Goal: Information Seeking & Learning: Learn about a topic

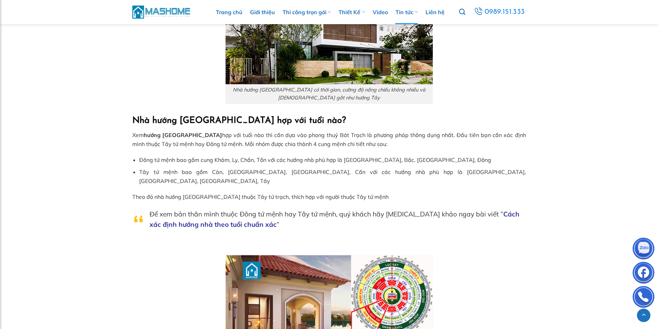
scroll to position [553, 0]
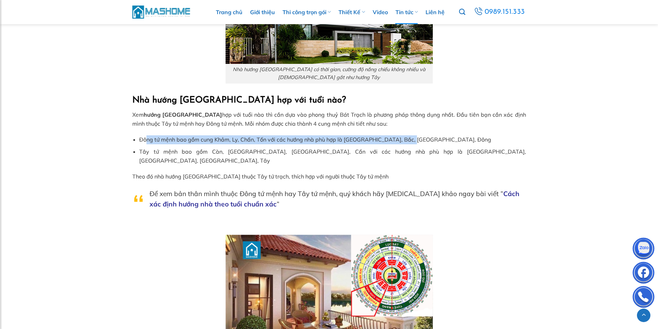
drag, startPoint x: 147, startPoint y: 132, endPoint x: 436, endPoint y: 130, distance: 288.8
click at [436, 135] on li "Đông tứ mệnh bao gồm cung Khảm, Ly, Chấn, Tốn với các hướng nhà phù hợp là [GEO…" at bounding box center [332, 139] width 387 height 9
click at [282, 135] on li "Đông tứ mệnh bao gồm cung Khảm, Ly, Chấn, Tốn với các hướng nhà phù hợp là [GEO…" at bounding box center [332, 139] width 387 height 9
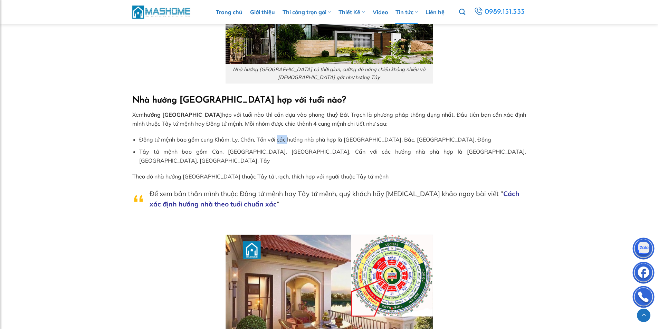
click at [282, 135] on li "Đông tứ mệnh bao gồm cung Khảm, Ly, Chấn, Tốn với các hướng nhà phù hợp là [GEO…" at bounding box center [332, 139] width 387 height 9
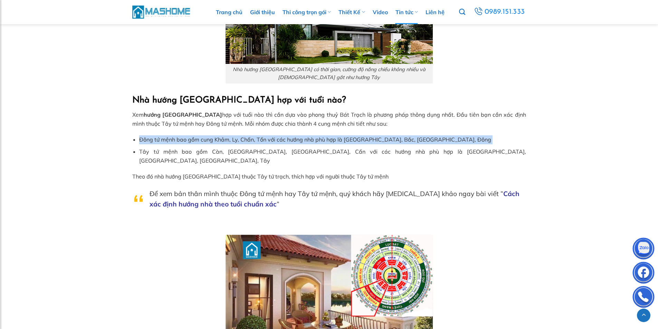
click at [282, 135] on li "Đông tứ mệnh bao gồm cung Khảm, Ly, Chấn, Tốn với các hướng nhà phù hợp là [GEO…" at bounding box center [332, 139] width 387 height 9
click at [374, 135] on li "Đông tứ mệnh bao gồm cung Khảm, Ly, Chấn, Tốn với các hướng nhà phù hợp là [GEO…" at bounding box center [332, 139] width 387 height 9
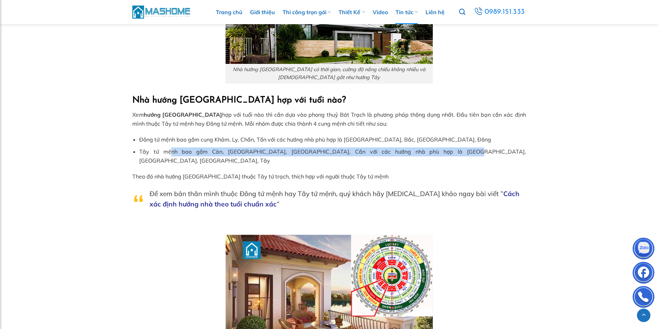
drag, startPoint x: 165, startPoint y: 141, endPoint x: 431, endPoint y: 144, distance: 265.7
click at [431, 148] on li "Tây tứ mệnh bao gồm Càn, [GEOGRAPHIC_DATA], [GEOGRAPHIC_DATA], Cấn với các hướn…" at bounding box center [332, 157] width 387 height 18
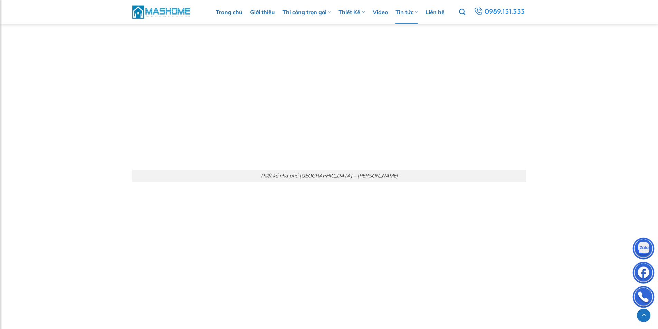
scroll to position [2764, 0]
